Goal: Browse casually

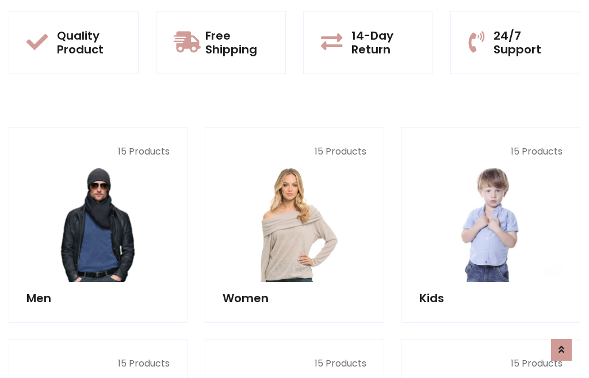
scroll to position [59, 0]
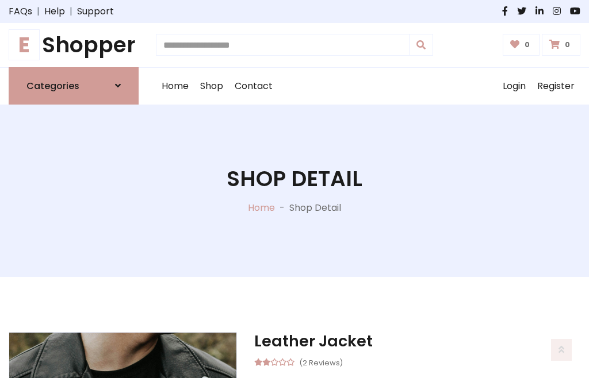
click at [74, 45] on h1 "E Shopper" at bounding box center [74, 45] width 130 height 26
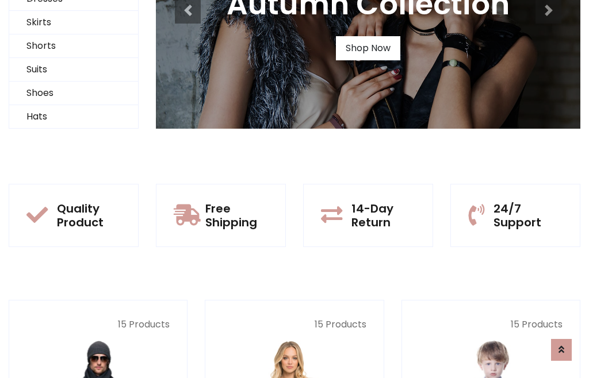
scroll to position [111, 0]
